Goal: Information Seeking & Learning: Learn about a topic

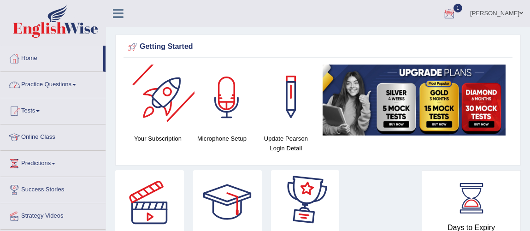
drag, startPoint x: 0, startPoint y: 0, endPoint x: 63, endPoint y: 87, distance: 106.9
click at [63, 87] on link "Practice Questions" at bounding box center [52, 83] width 105 height 23
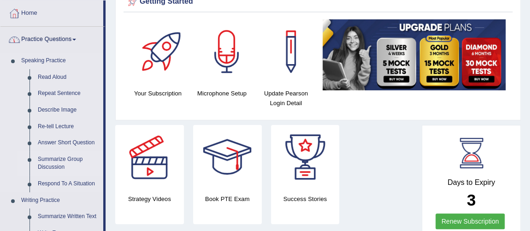
scroll to position [83, 0]
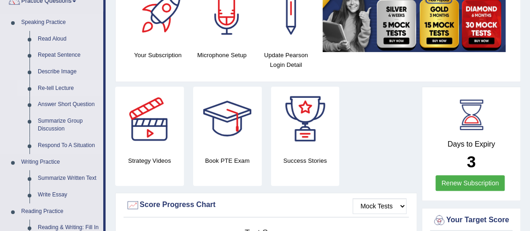
click at [66, 84] on link "Re-tell Lecture" at bounding box center [69, 88] width 70 height 17
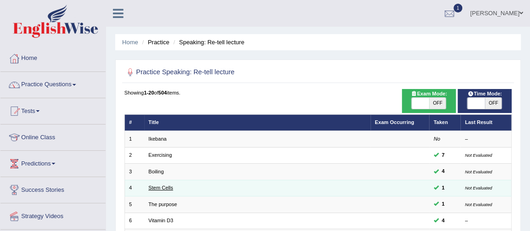
drag, startPoint x: 0, startPoint y: 0, endPoint x: 167, endPoint y: 188, distance: 251.2
click at [167, 188] on link "Stem Cells" at bounding box center [160, 188] width 24 height 6
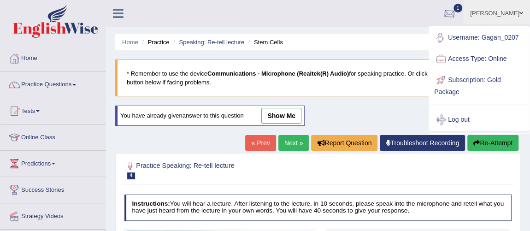
click at [485, 13] on link "[PERSON_NAME]" at bounding box center [496, 12] width 67 height 24
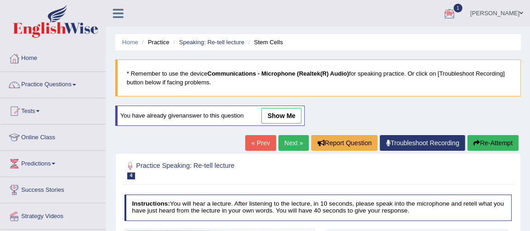
click at [497, 17] on link "[PERSON_NAME]" at bounding box center [496, 12] width 67 height 24
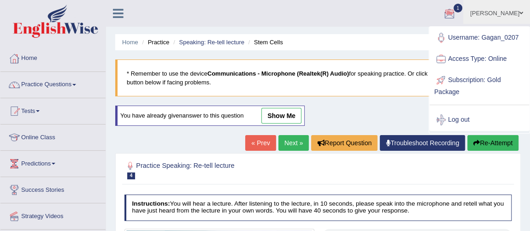
click at [497, 17] on link "[PERSON_NAME]" at bounding box center [496, 12] width 67 height 24
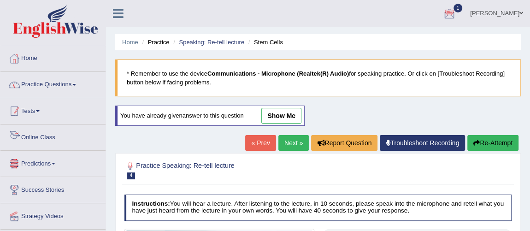
click at [55, 86] on link "Practice Questions" at bounding box center [52, 83] width 105 height 23
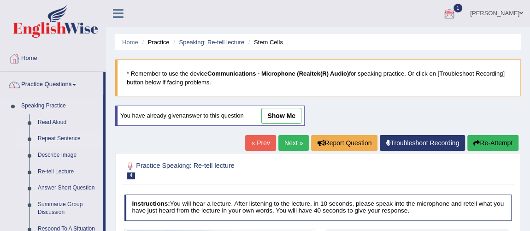
click at [58, 138] on link "Repeat Sentence" at bounding box center [69, 138] width 70 height 17
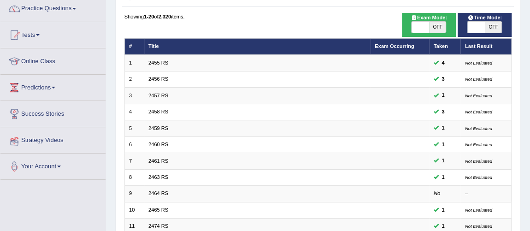
scroll to position [83, 0]
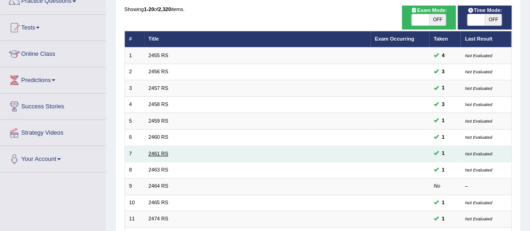
click at [160, 151] on link "2461 RS" at bounding box center [158, 154] width 20 height 6
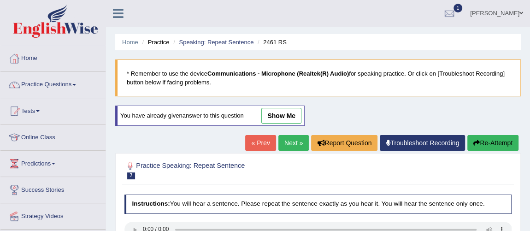
click at [283, 142] on link "Next »" at bounding box center [293, 143] width 30 height 16
click at [292, 107] on div "You have already given answer to this question show me" at bounding box center [209, 115] width 189 height 20
click at [290, 112] on link "show me" at bounding box center [281, 116] width 40 height 16
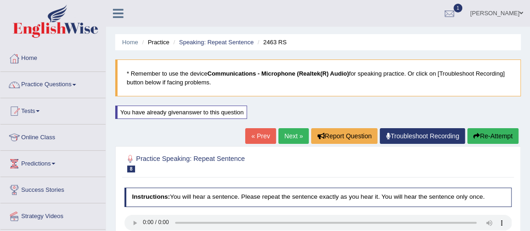
click at [288, 135] on link "Next »" at bounding box center [293, 136] width 30 height 16
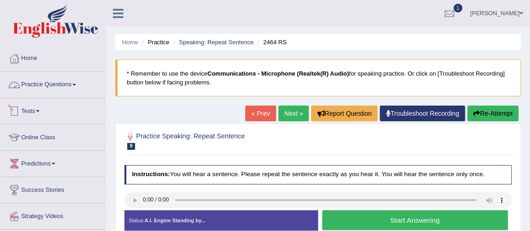
click at [202, 38] on li "Speaking: Repeat Sentence" at bounding box center [212, 42] width 82 height 9
click at [198, 42] on link "Speaking: Repeat Sentence" at bounding box center [216, 42] width 75 height 7
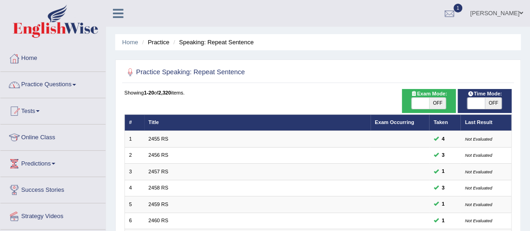
click at [43, 85] on link "Practice Questions" at bounding box center [52, 83] width 105 height 23
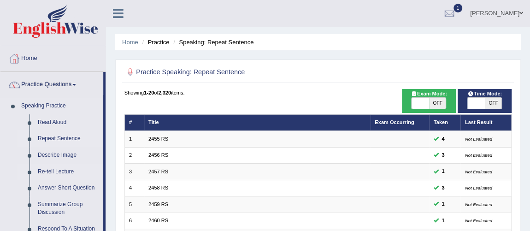
click at [63, 170] on link "Re-tell Lecture" at bounding box center [69, 172] width 70 height 17
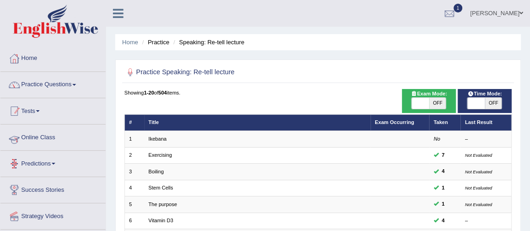
click at [59, 87] on link "Practice Questions" at bounding box center [52, 83] width 105 height 23
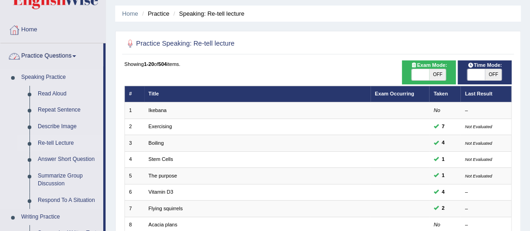
scroll to position [41, 0]
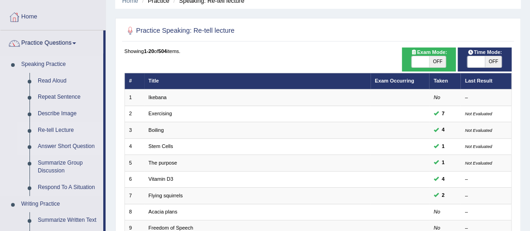
click at [73, 148] on link "Answer Short Question" at bounding box center [69, 146] width 70 height 17
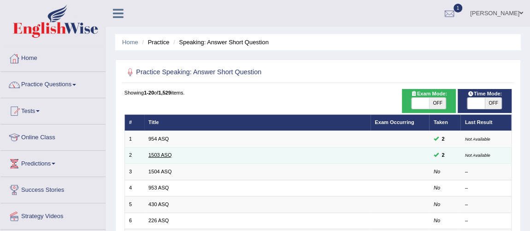
click at [157, 155] on link "1503 ASQ" at bounding box center [159, 155] width 23 height 6
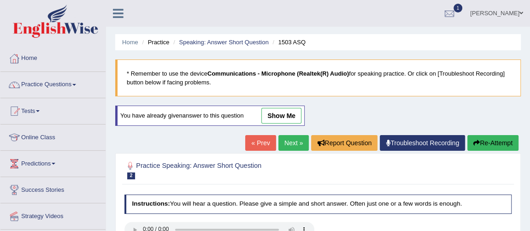
click at [286, 142] on link "Next »" at bounding box center [293, 143] width 30 height 16
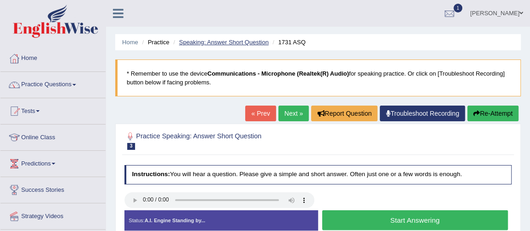
click at [222, 43] on link "Speaking: Answer Short Question" at bounding box center [223, 42] width 89 height 7
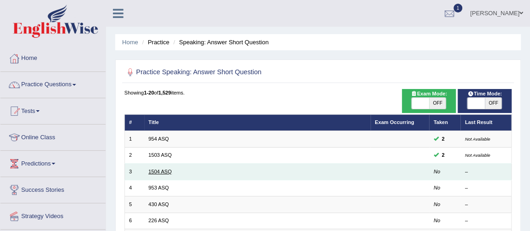
click at [161, 169] on link "1504 ASQ" at bounding box center [159, 172] width 23 height 6
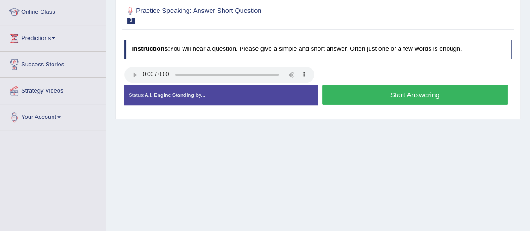
click at [412, 96] on button "Start Answering" at bounding box center [415, 95] width 186 height 20
click at [0, 0] on button "Stop Recording" at bounding box center [0, 0] width 0 height 0
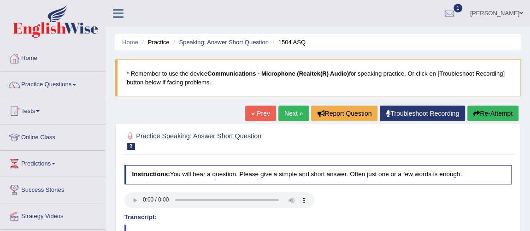
click at [290, 115] on link "Next »" at bounding box center [293, 113] width 30 height 16
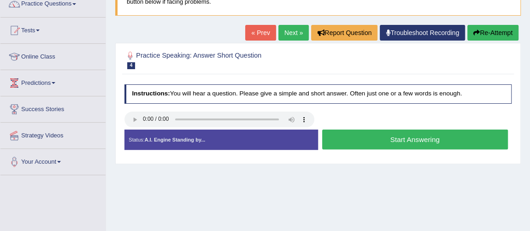
scroll to position [83, 0]
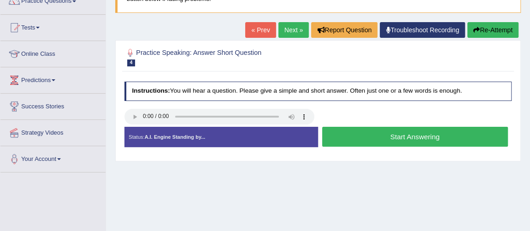
click at [390, 140] on button "Start Answering" at bounding box center [415, 137] width 186 height 20
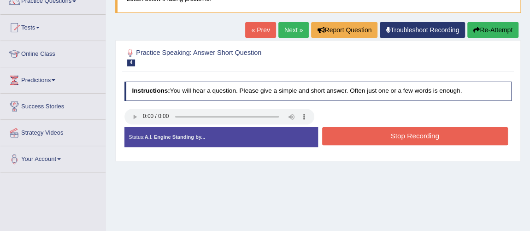
click at [390, 140] on button "Stop Recording" at bounding box center [415, 136] width 186 height 18
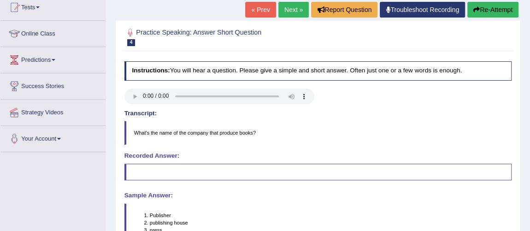
scroll to position [41, 0]
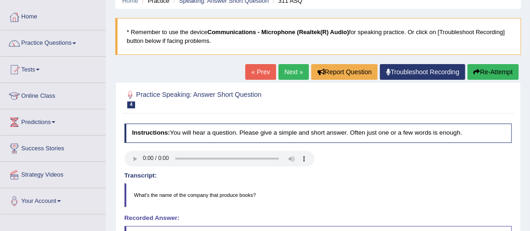
click at [296, 73] on link "Next »" at bounding box center [293, 72] width 30 height 16
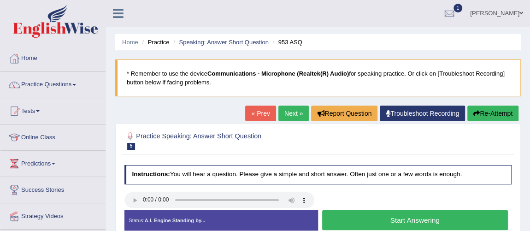
click at [249, 43] on link "Speaking: Answer Short Question" at bounding box center [223, 42] width 89 height 7
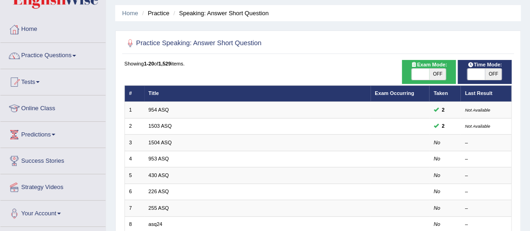
scroll to position [41, 0]
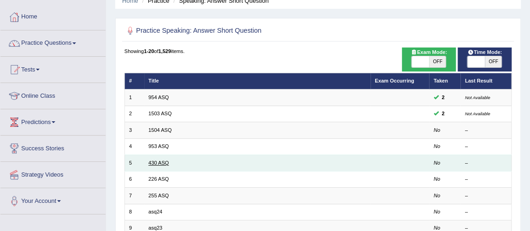
click at [164, 160] on link "430 ASQ" at bounding box center [158, 163] width 20 height 6
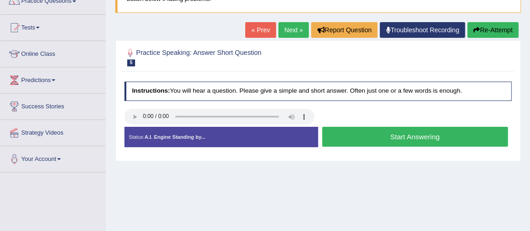
click at [384, 132] on button "Start Answering" at bounding box center [415, 137] width 186 height 20
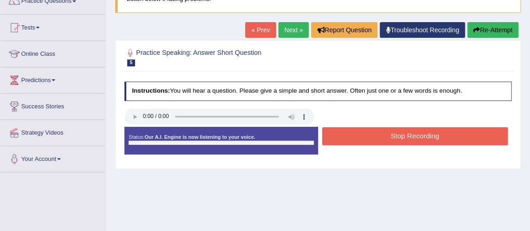
click at [384, 132] on button "Stop Recording" at bounding box center [415, 136] width 186 height 18
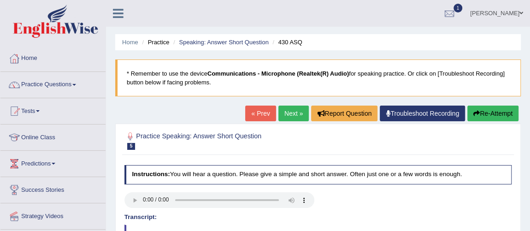
click at [232, 38] on li "Speaking: Answer Short Question" at bounding box center [220, 42] width 98 height 9
click at [232, 39] on link "Speaking: Answer Short Question" at bounding box center [223, 42] width 89 height 7
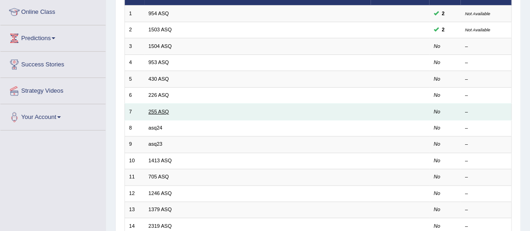
scroll to position [125, 0]
click at [157, 109] on link "255 ASQ" at bounding box center [158, 112] width 20 height 6
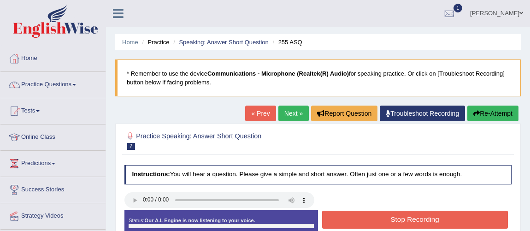
click at [393, 211] on button "Stop Recording" at bounding box center [415, 220] width 186 height 18
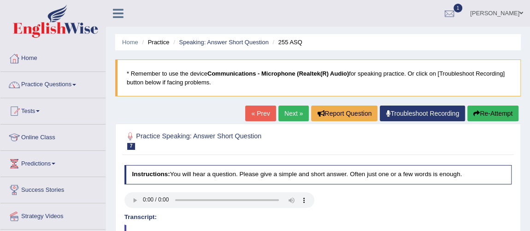
click at [284, 118] on link "Next »" at bounding box center [293, 113] width 30 height 16
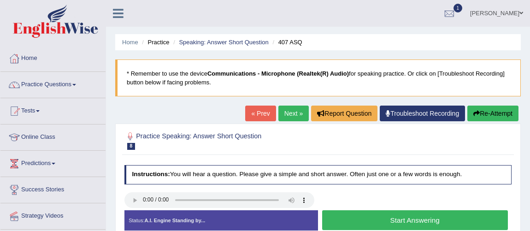
scroll to position [41, 0]
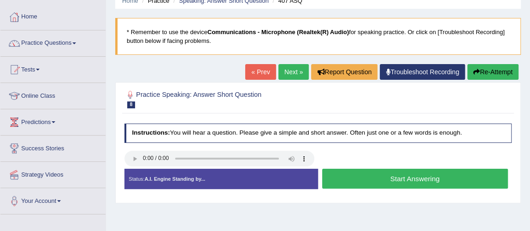
click at [380, 177] on button "Start Answering" at bounding box center [415, 179] width 186 height 20
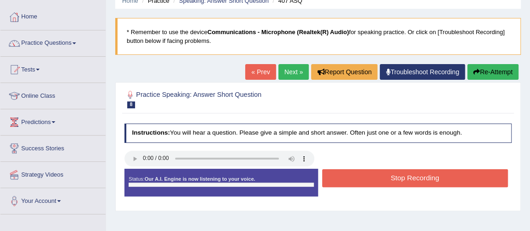
click at [380, 177] on button "Stop Recording" at bounding box center [415, 178] width 186 height 18
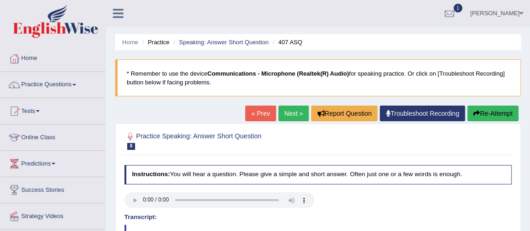
click at [216, 46] on li "Speaking: Answer Short Question" at bounding box center [220, 42] width 98 height 9
click at [216, 42] on link "Speaking: Answer Short Question" at bounding box center [223, 42] width 89 height 7
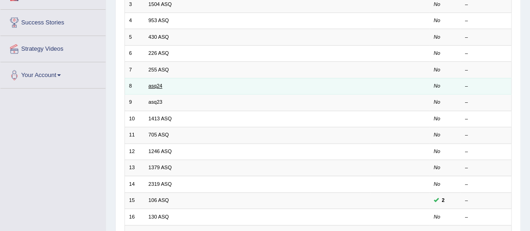
click at [157, 86] on link "asq24" at bounding box center [155, 86] width 14 height 6
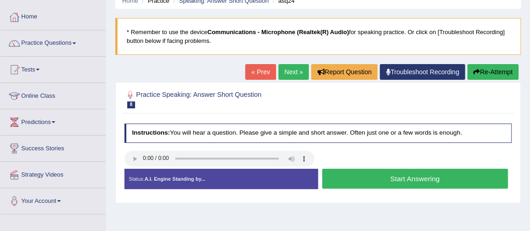
click at [385, 170] on button "Start Answering" at bounding box center [415, 179] width 186 height 20
click at [0, 0] on button "Stop Recording" at bounding box center [0, 0] width 0 height 0
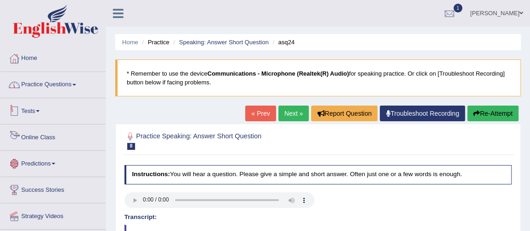
click at [49, 83] on link "Practice Questions" at bounding box center [52, 83] width 105 height 23
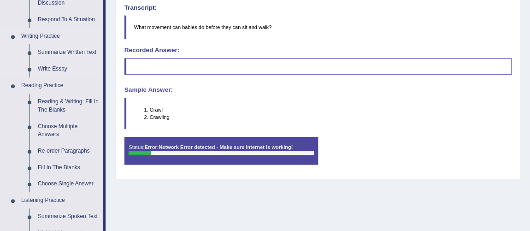
scroll to position [167, 0]
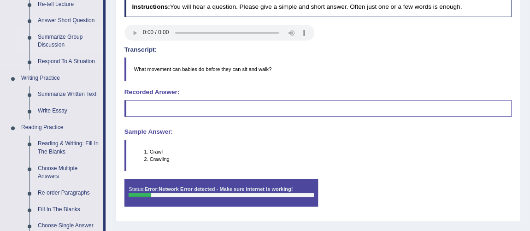
click at [61, 36] on link "Summarize Group Discussion" at bounding box center [69, 41] width 70 height 24
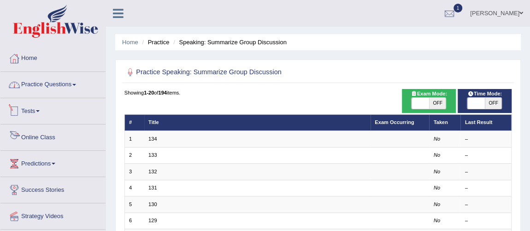
click at [51, 88] on link "Practice Questions" at bounding box center [52, 83] width 105 height 23
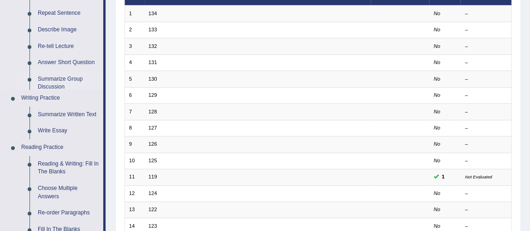
scroll to position [125, 0]
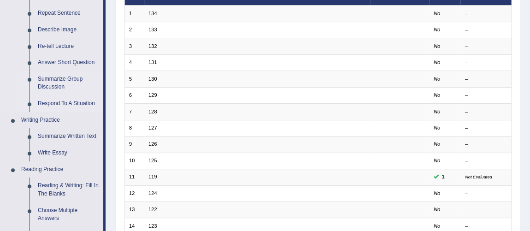
click at [63, 101] on link "Respond To A Situation" at bounding box center [69, 103] width 70 height 17
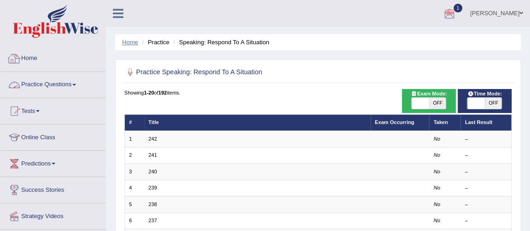
click at [130, 39] on link "Home" at bounding box center [130, 42] width 16 height 7
